Goal: Find contact information: Find contact information

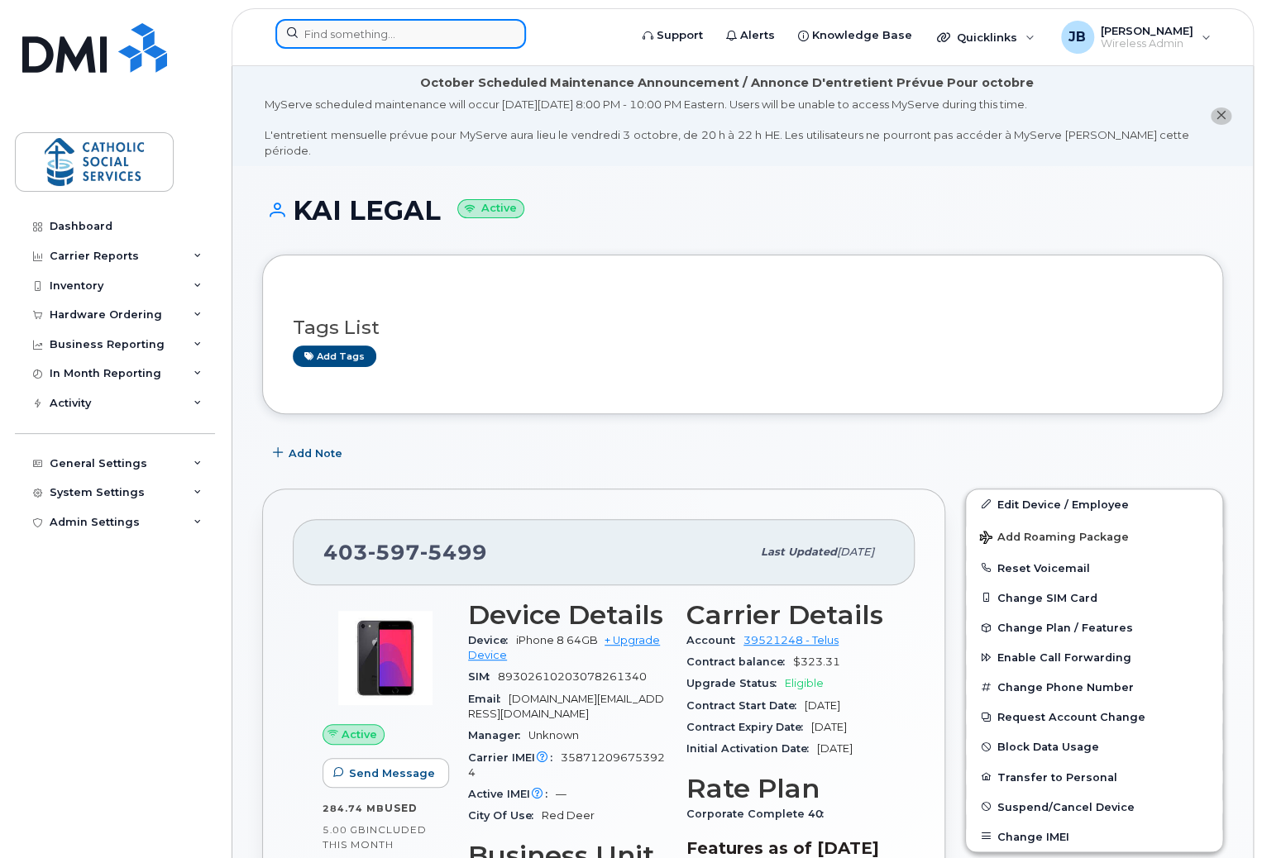
click at [409, 27] on input at bounding box center [400, 34] width 251 height 30
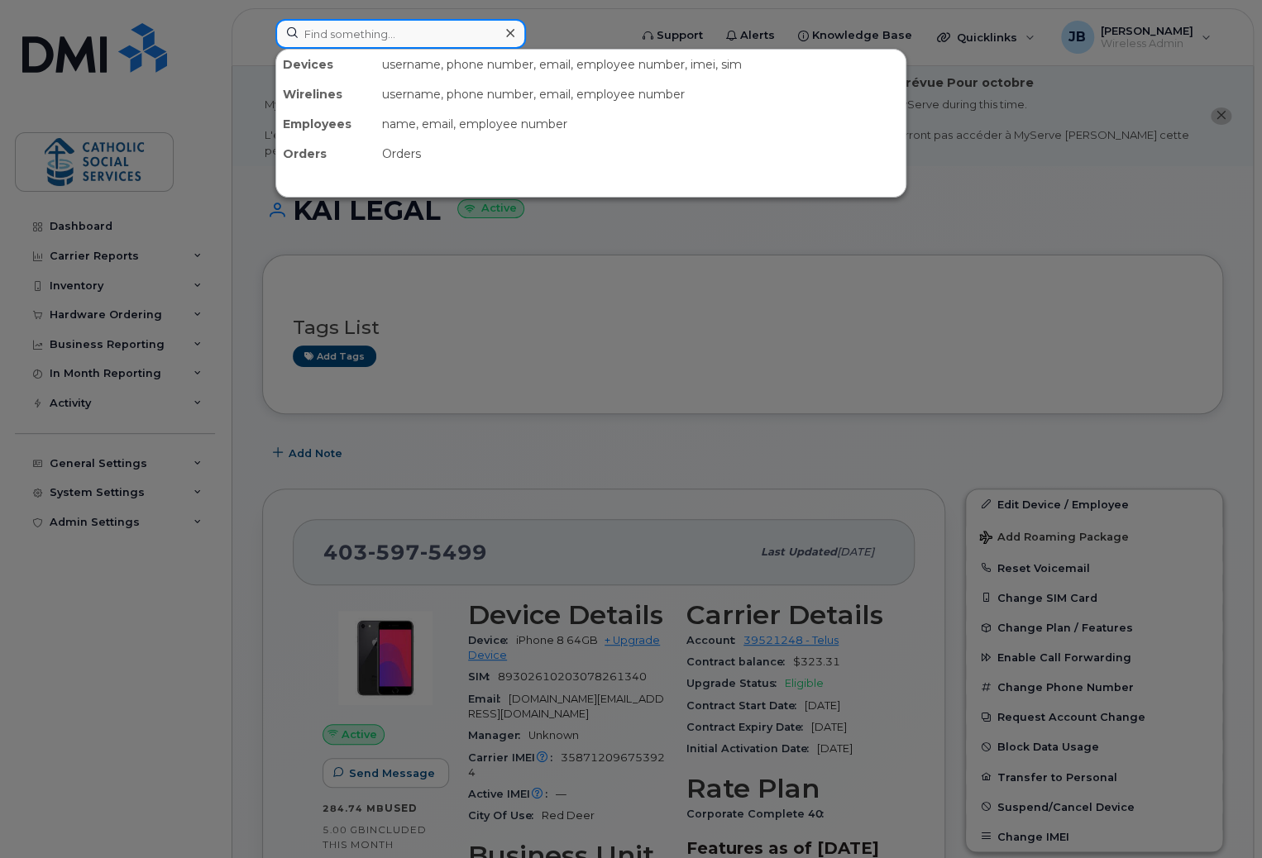
paste input "McKenna Rider"
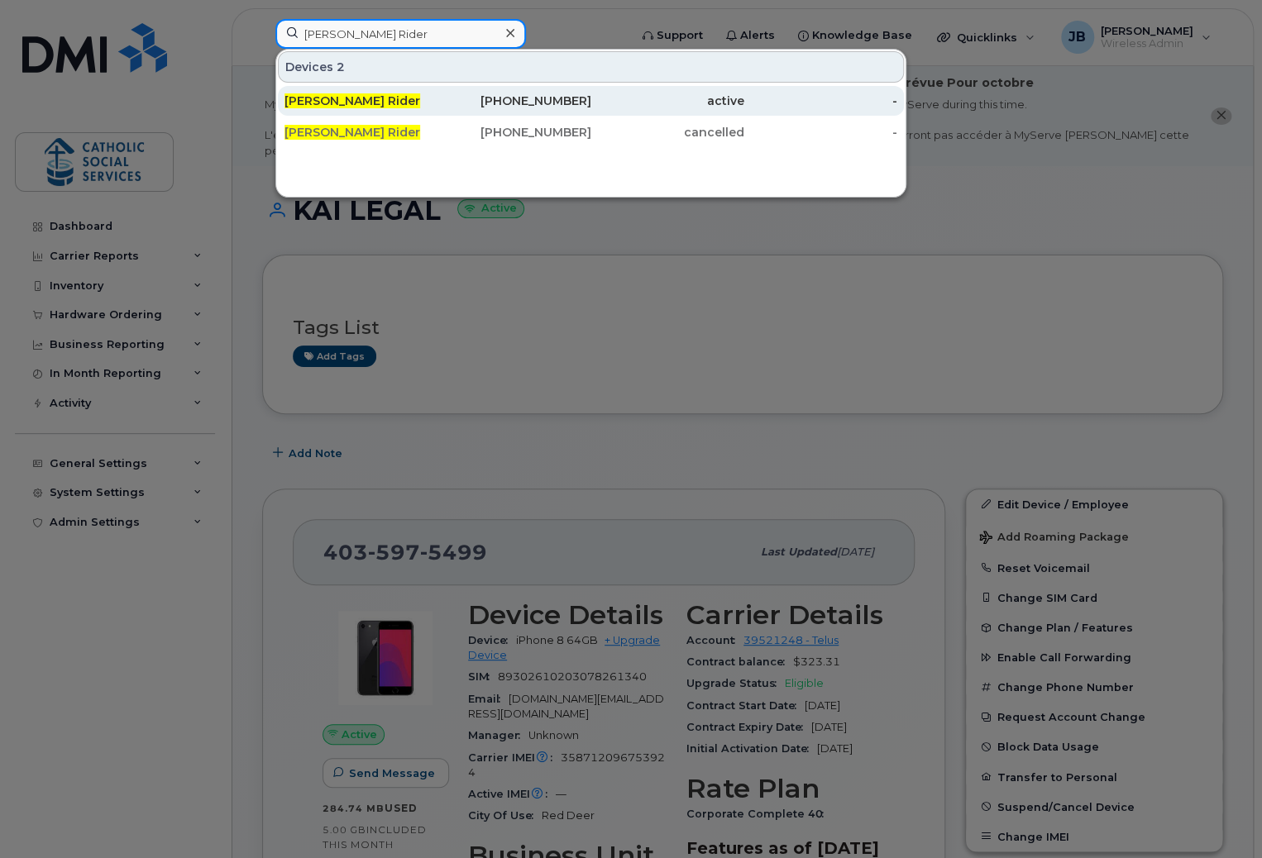
type input "McKenna Rider"
click at [362, 108] on div "Mckenna Rider" at bounding box center [360, 101] width 153 height 17
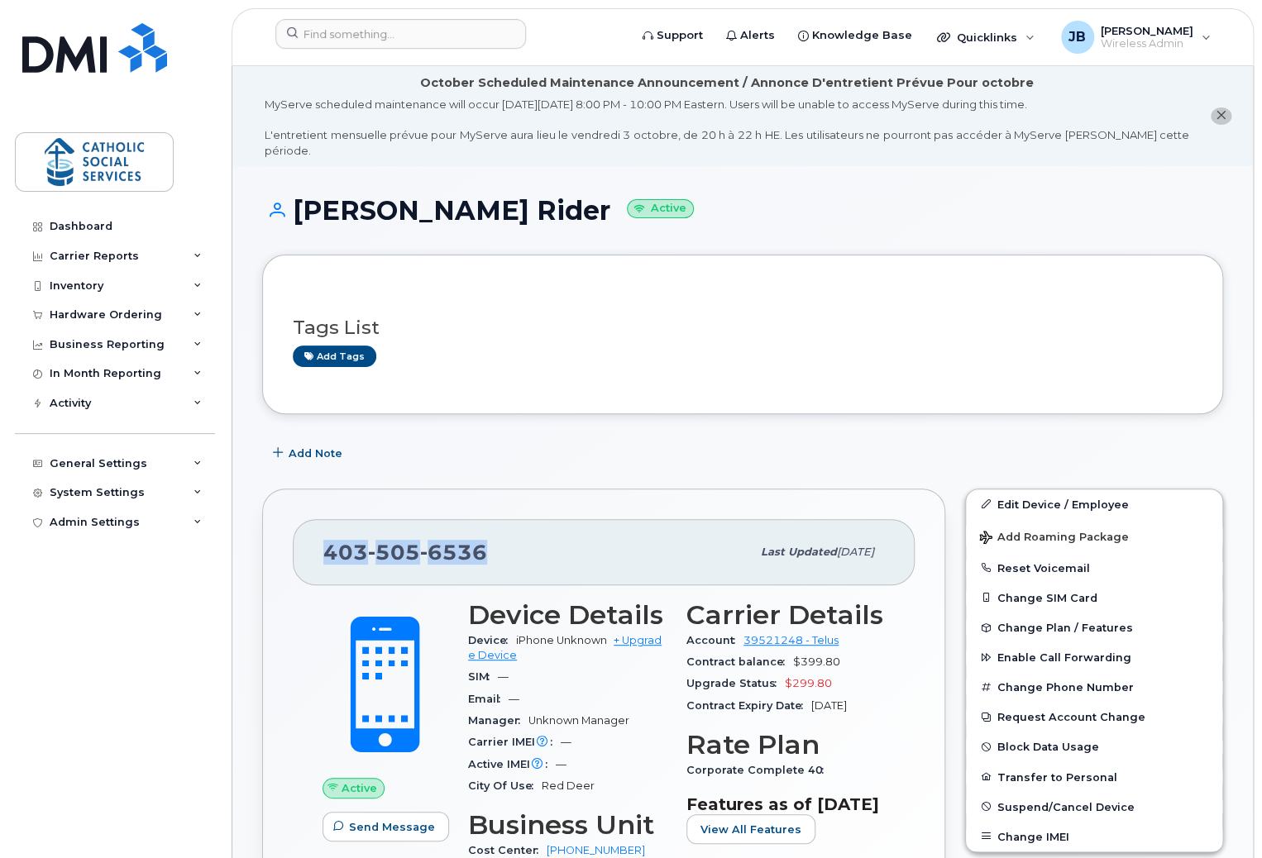
drag, startPoint x: 461, startPoint y: 533, endPoint x: 323, endPoint y: 539, distance: 139.1
click at [323, 539] on div "[PHONE_NUMBER]" at bounding box center [537, 552] width 428 height 35
copy span "[PHONE_NUMBER]"
